Goal: Register for event/course

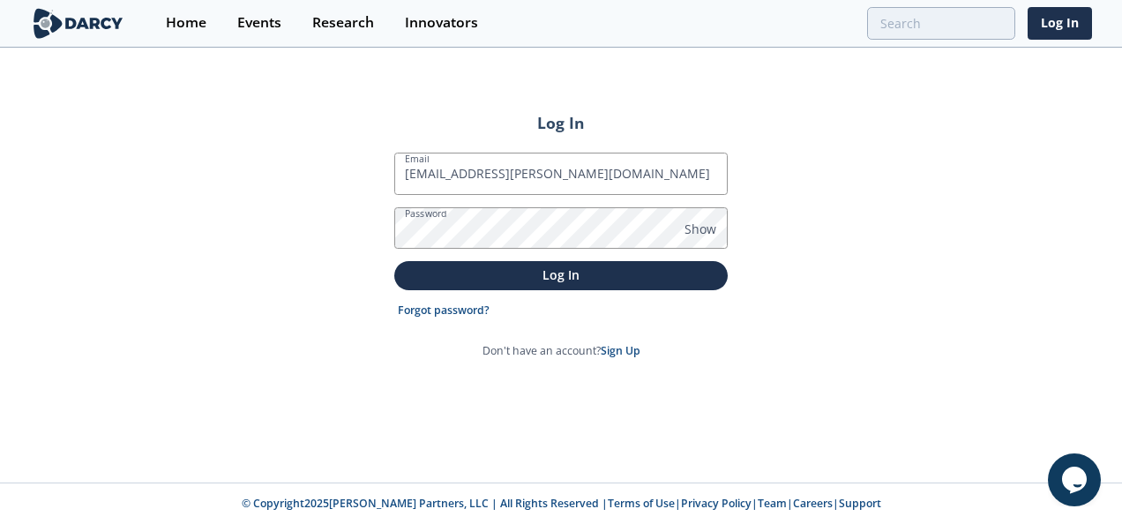
click at [394, 261] on button "Log In" at bounding box center [560, 275] width 333 height 29
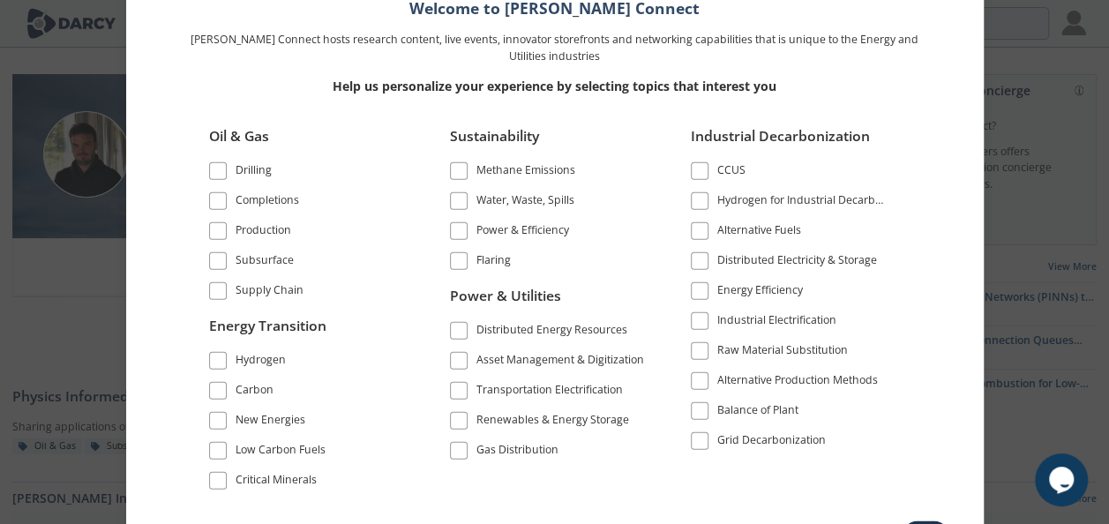
click at [215, 263] on span at bounding box center [218, 261] width 12 height 12
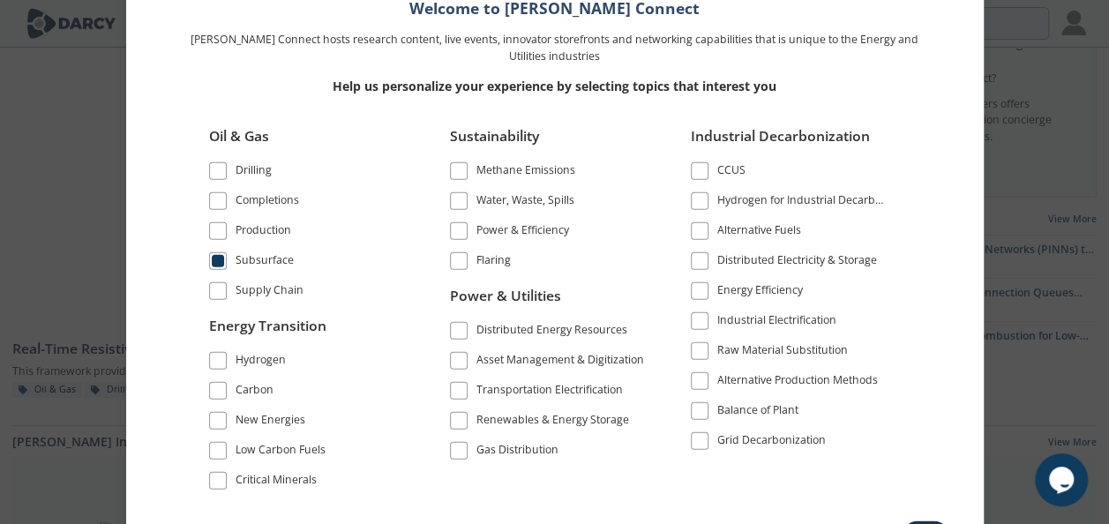
scroll to position [88, 0]
click at [213, 203] on span at bounding box center [218, 201] width 12 height 12
click at [694, 171] on span at bounding box center [699, 171] width 12 height 12
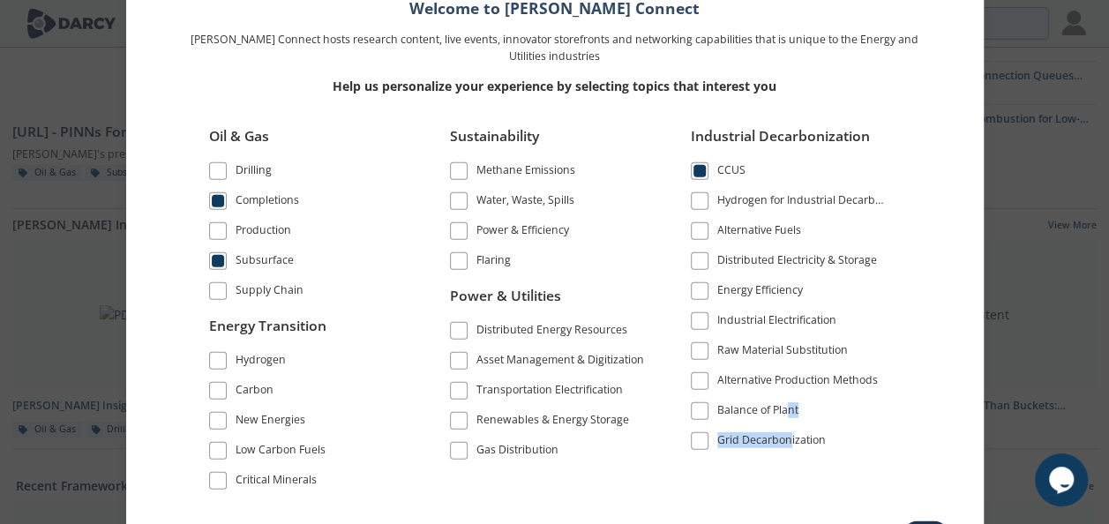
drag, startPoint x: 788, startPoint y: 478, endPoint x: 795, endPoint y: 412, distance: 66.5
click at [795, 412] on div "Oil & Gas Drilling Completions Production" at bounding box center [554, 306] width 741 height 385
drag, startPoint x: 795, startPoint y: 412, endPoint x: 921, endPoint y: 521, distance: 166.9
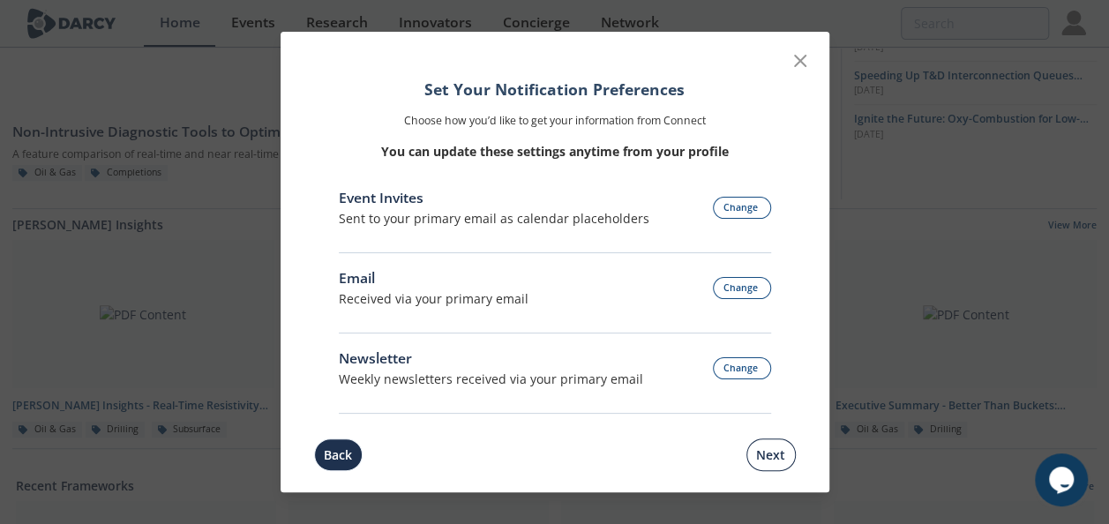
click at [770, 458] on button "Next" at bounding box center [770, 454] width 49 height 33
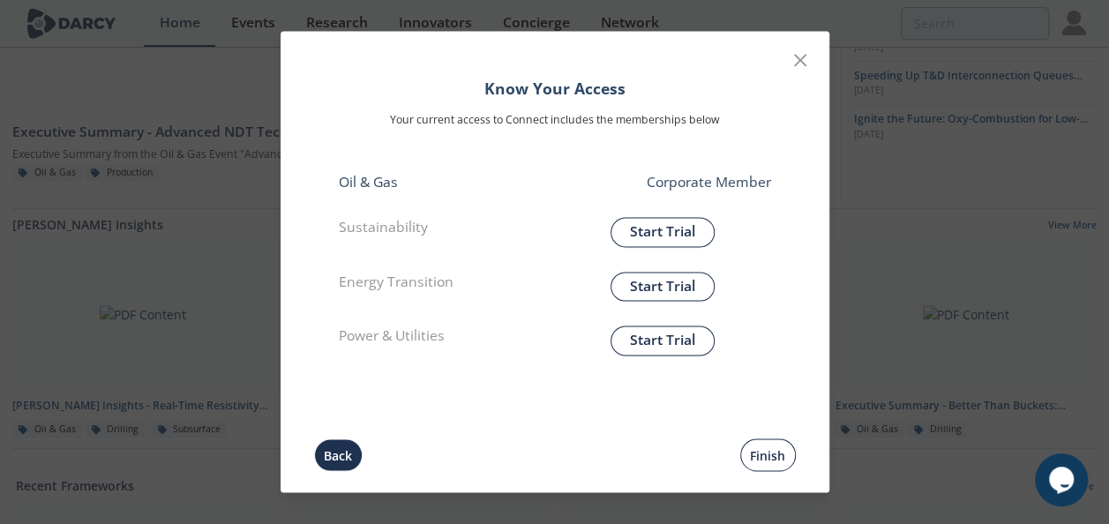
click at [766, 469] on button "Finish" at bounding box center [768, 455] width 56 height 33
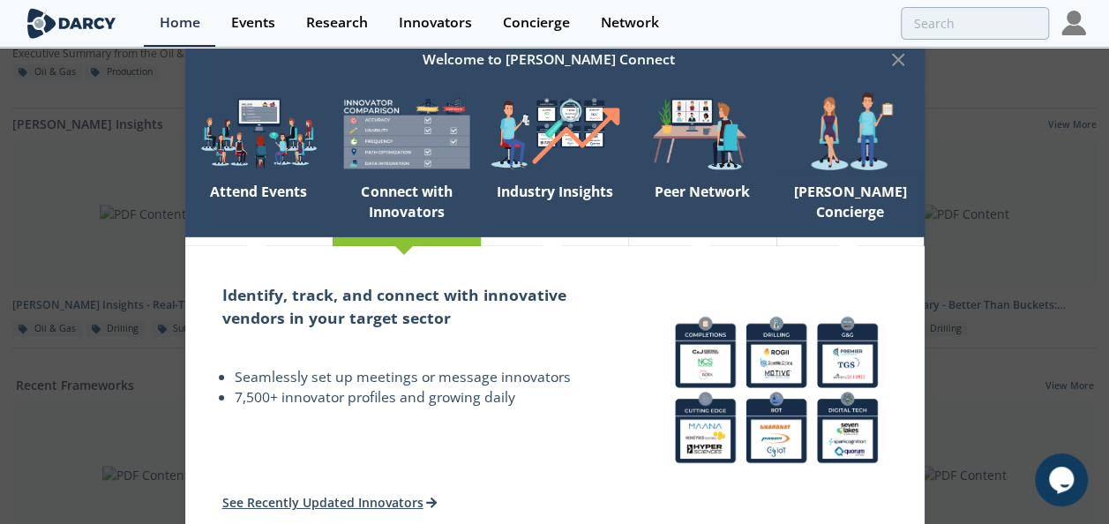
scroll to position [441, 0]
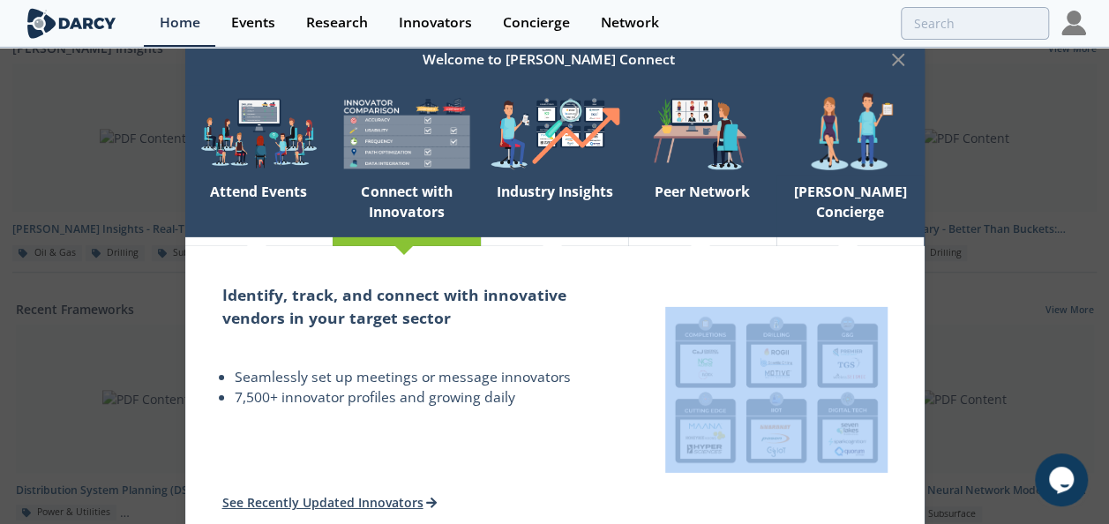
drag, startPoint x: 780, startPoint y: 505, endPoint x: 786, endPoint y: 440, distance: 64.7
click at [786, 440] on div at bounding box center [775, 394] width 295 height 296
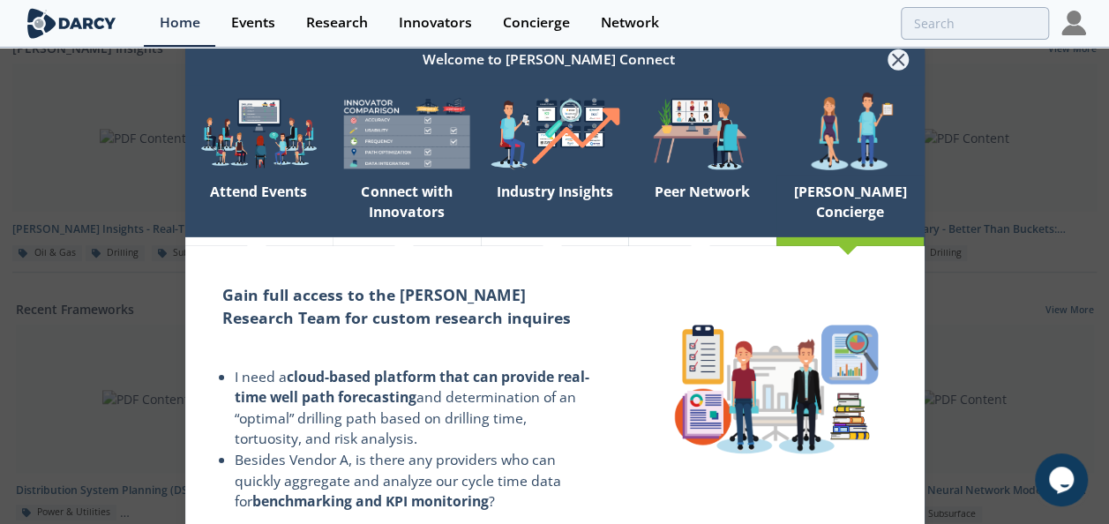
click at [894, 57] on icon at bounding box center [898, 60] width 11 height 11
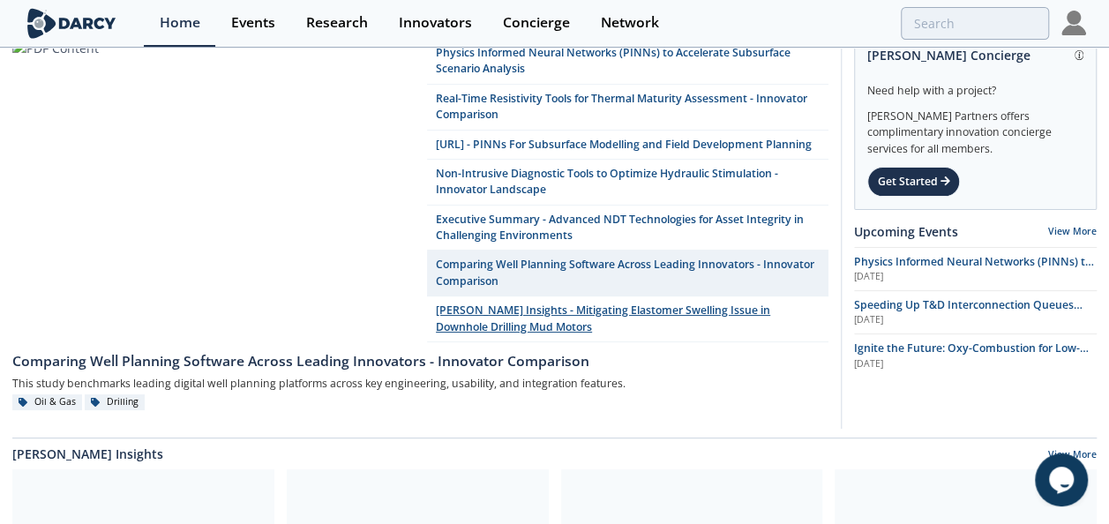
scroll to position [0, 0]
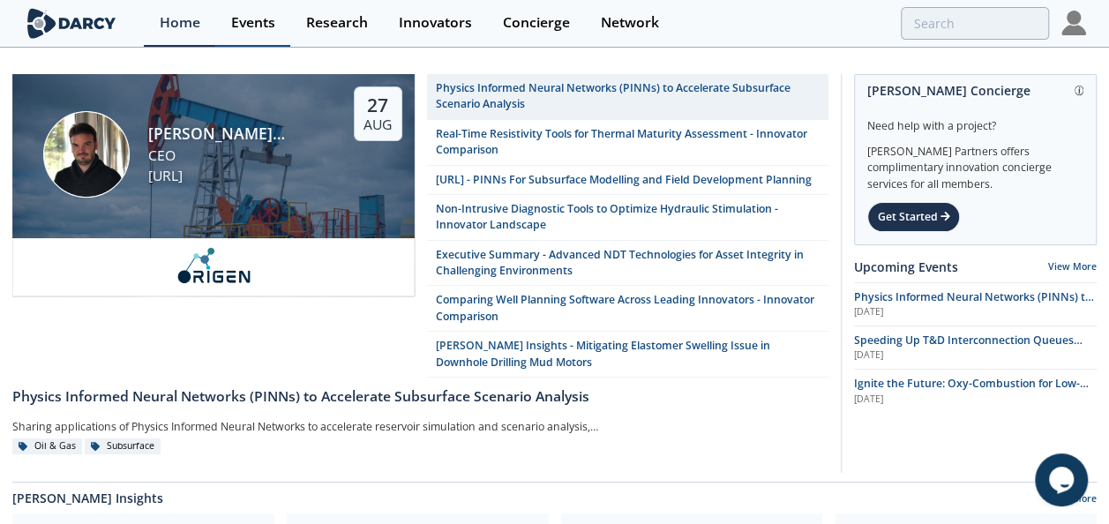
click at [261, 19] on div "Events" at bounding box center [253, 23] width 44 height 14
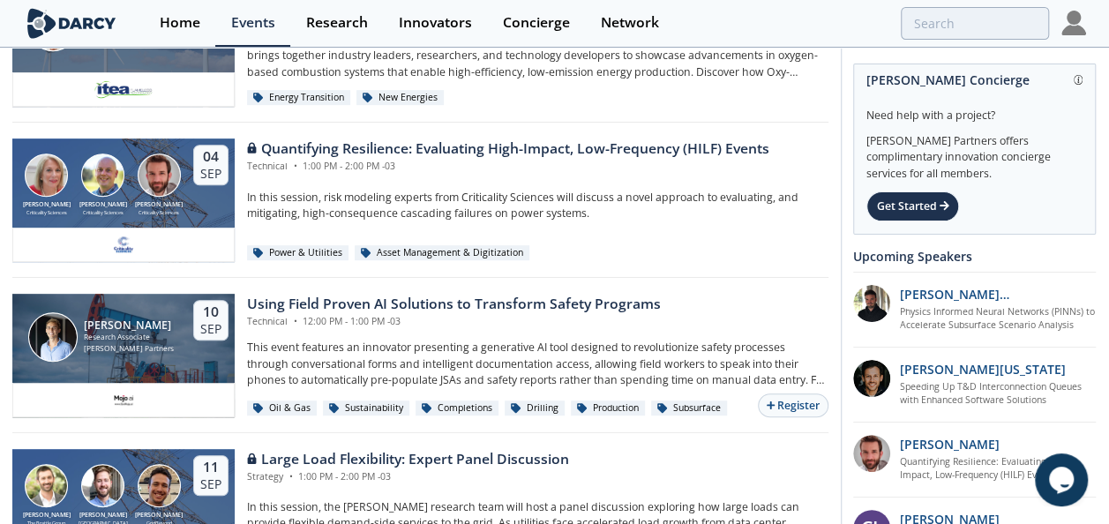
scroll to position [441, 0]
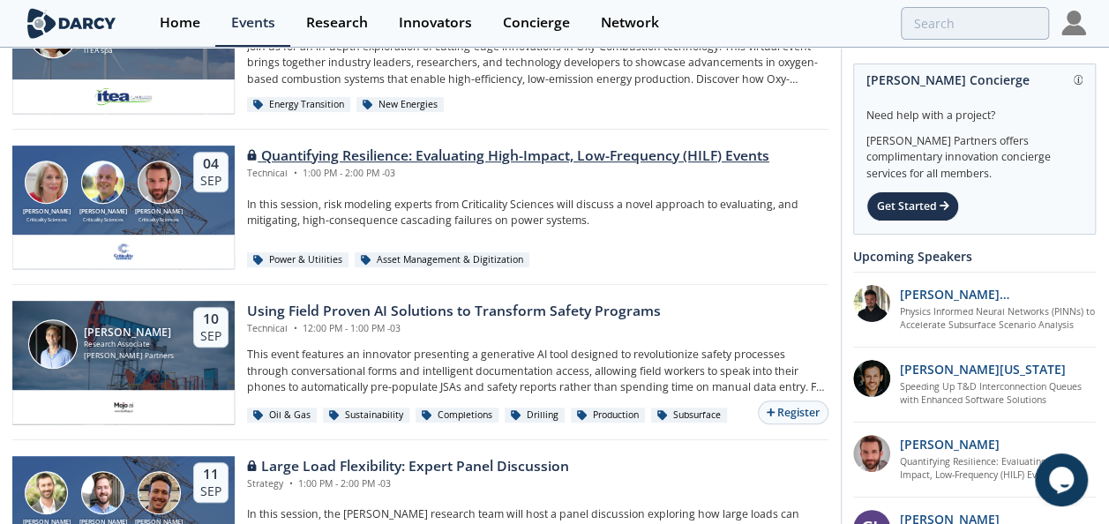
click at [280, 155] on div "Quantifying Resilience: Evaluating High-Impact, Low-Frequency (HILF) Events" at bounding box center [508, 156] width 522 height 21
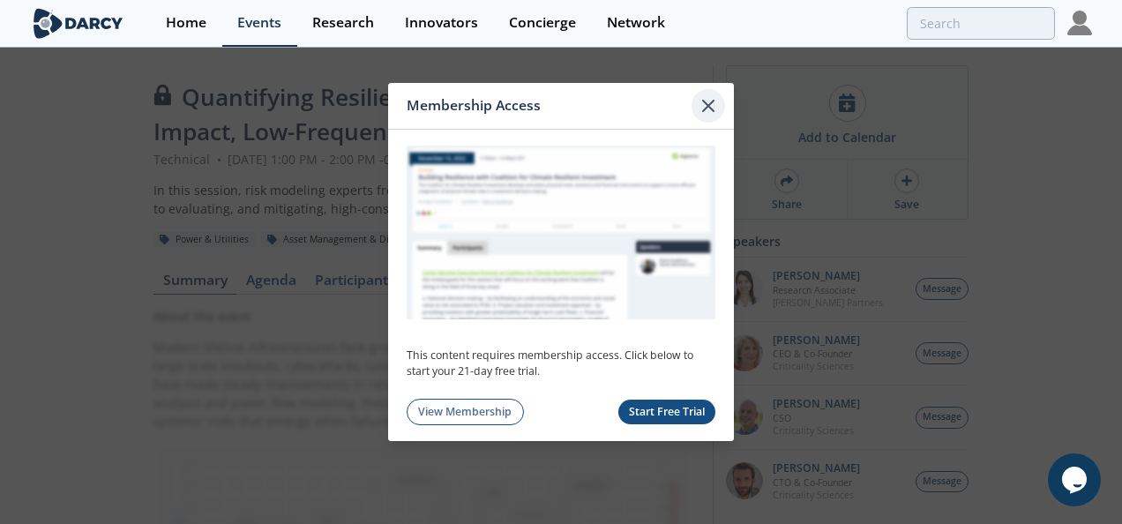
click at [706, 108] on icon at bounding box center [708, 106] width 11 height 11
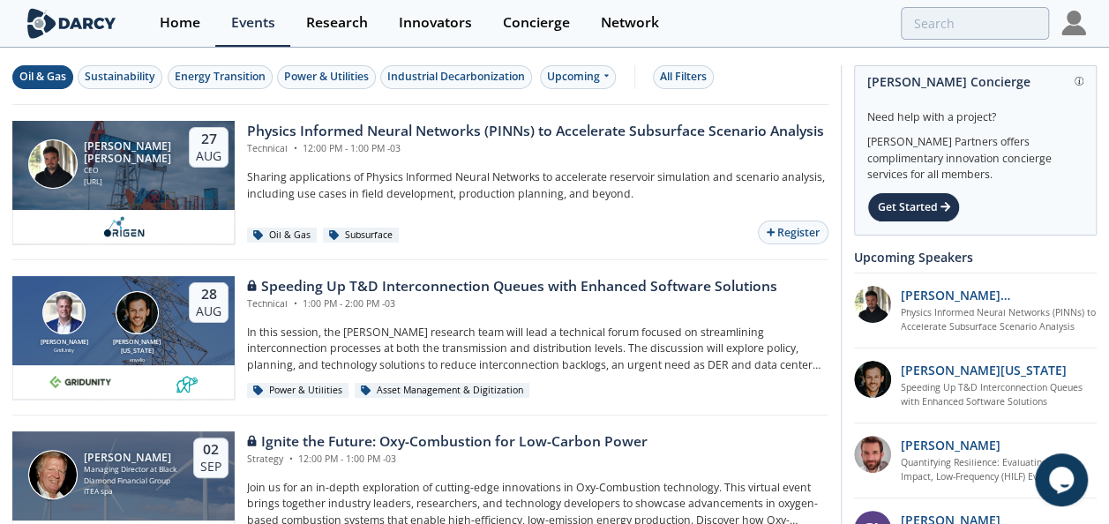
click at [63, 81] on div "Oil & Gas" at bounding box center [42, 77] width 47 height 16
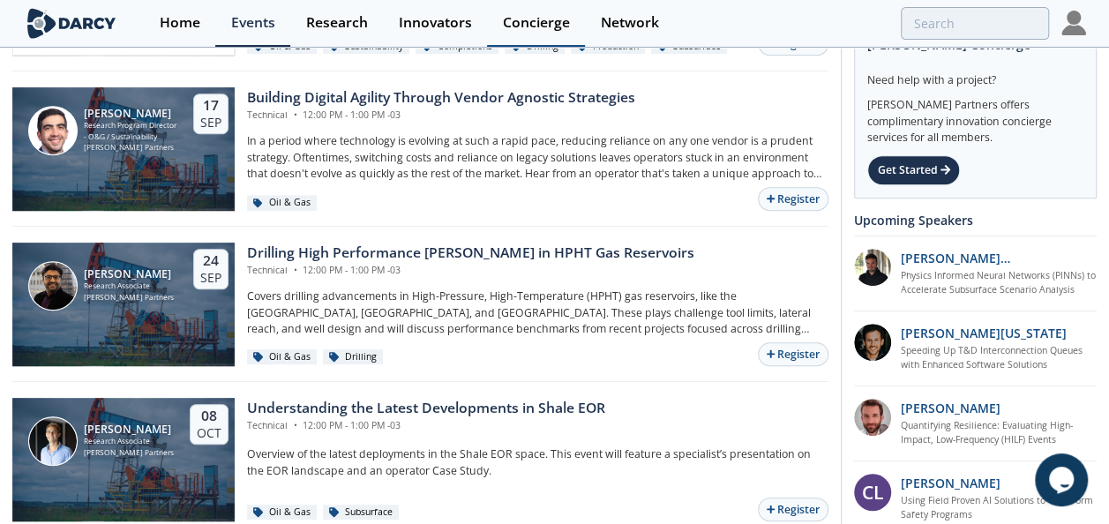
scroll to position [88, 0]
